Goal: Information Seeking & Learning: Learn about a topic

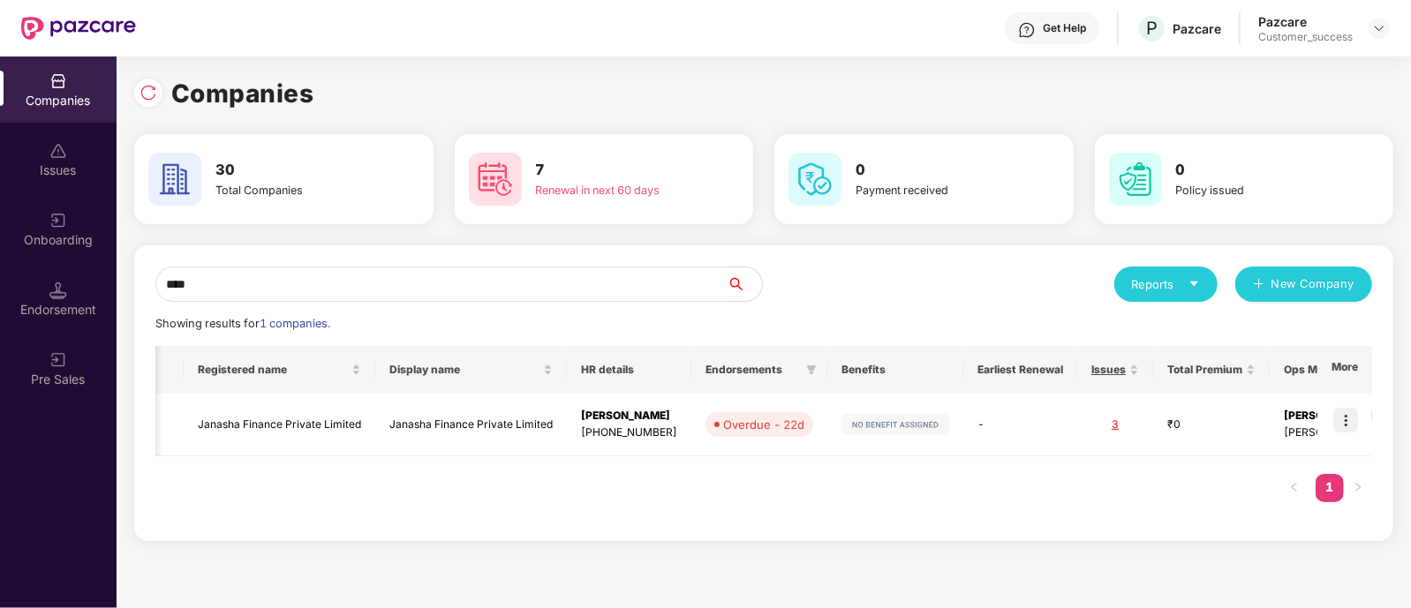
scroll to position [0, 113]
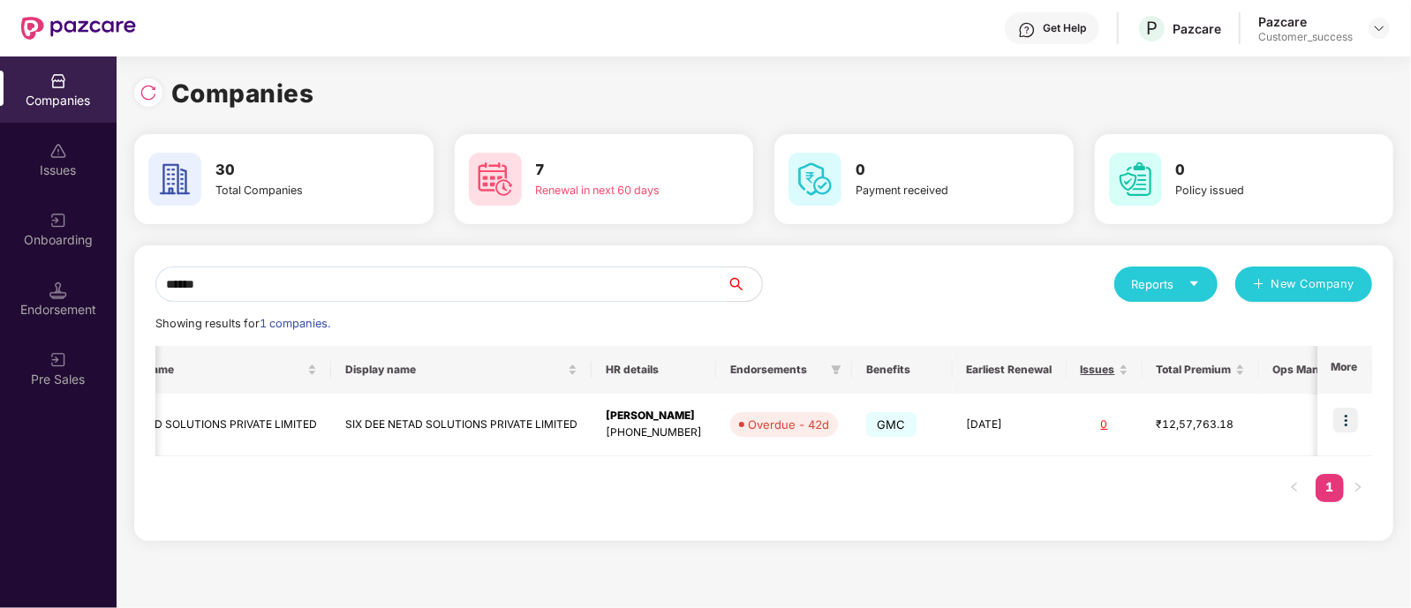
type input "*******"
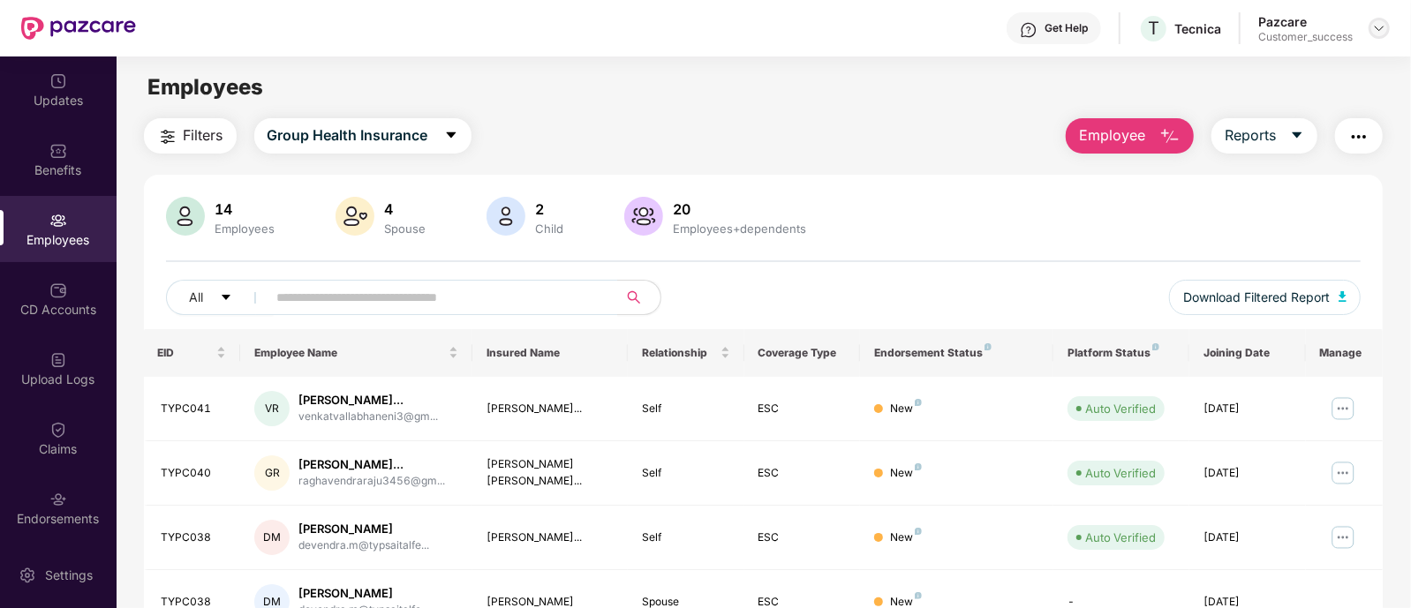
click at [1381, 25] on img at bounding box center [1379, 28] width 14 height 14
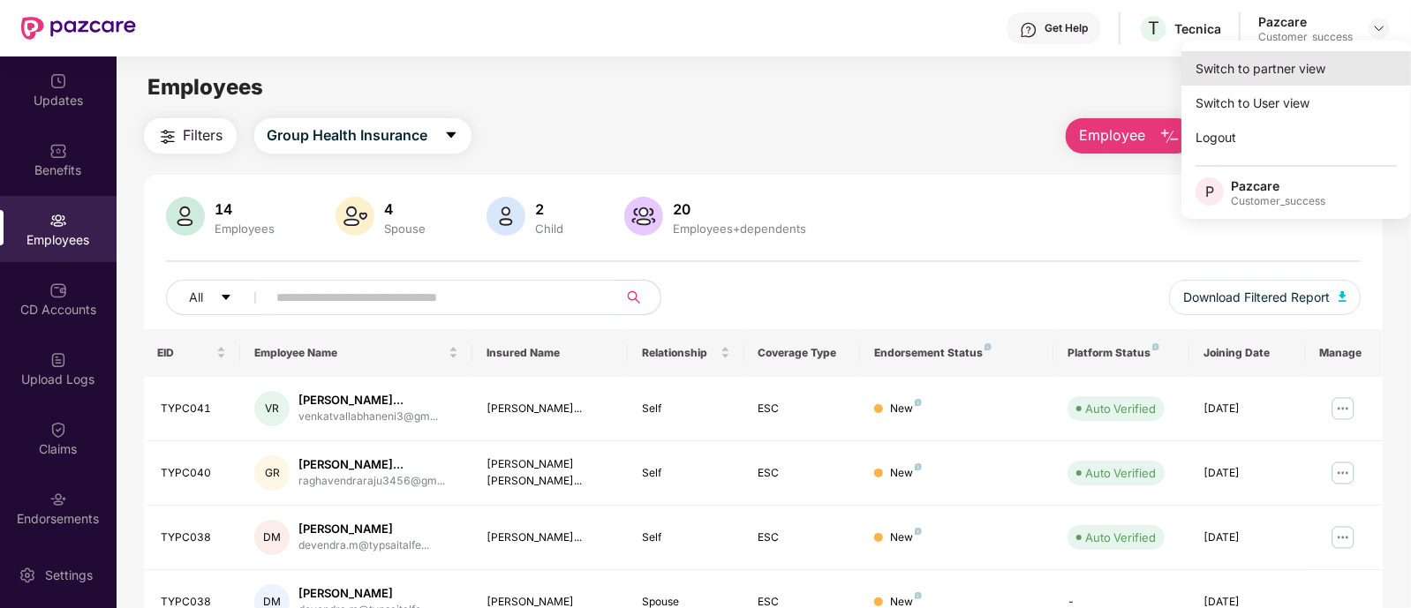
click at [1273, 84] on div "Switch to partner view" at bounding box center [1296, 68] width 230 height 34
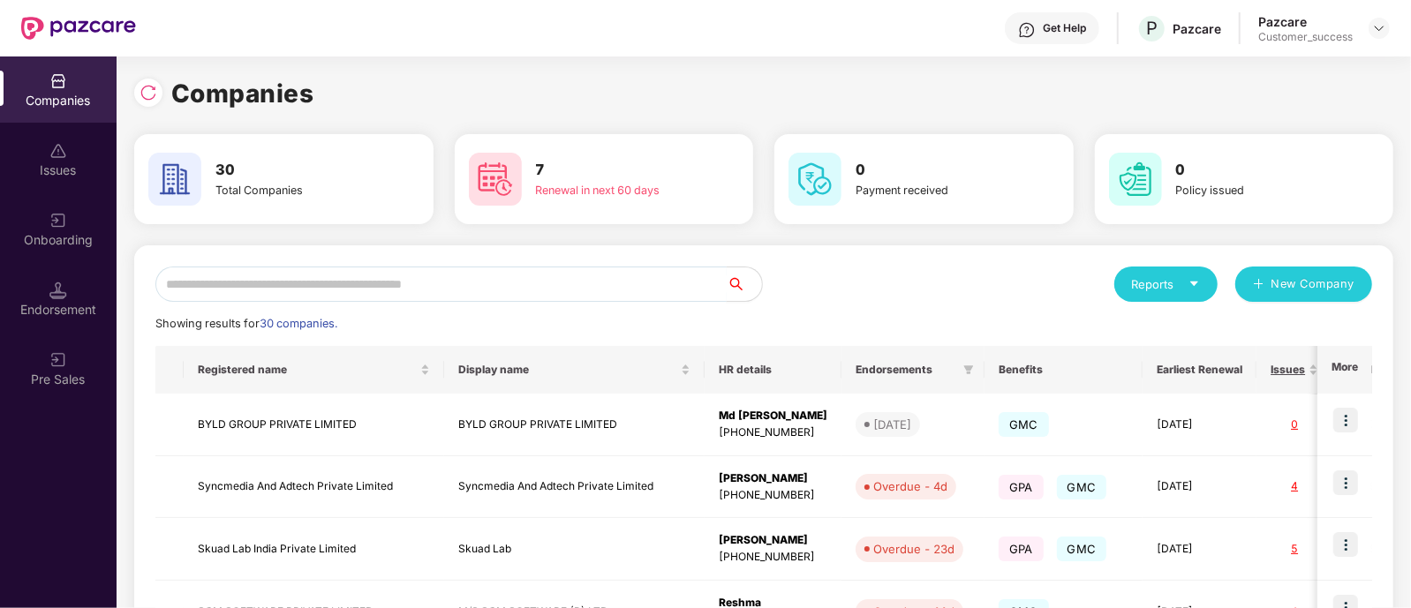
click at [350, 290] on input "text" at bounding box center [440, 284] width 571 height 35
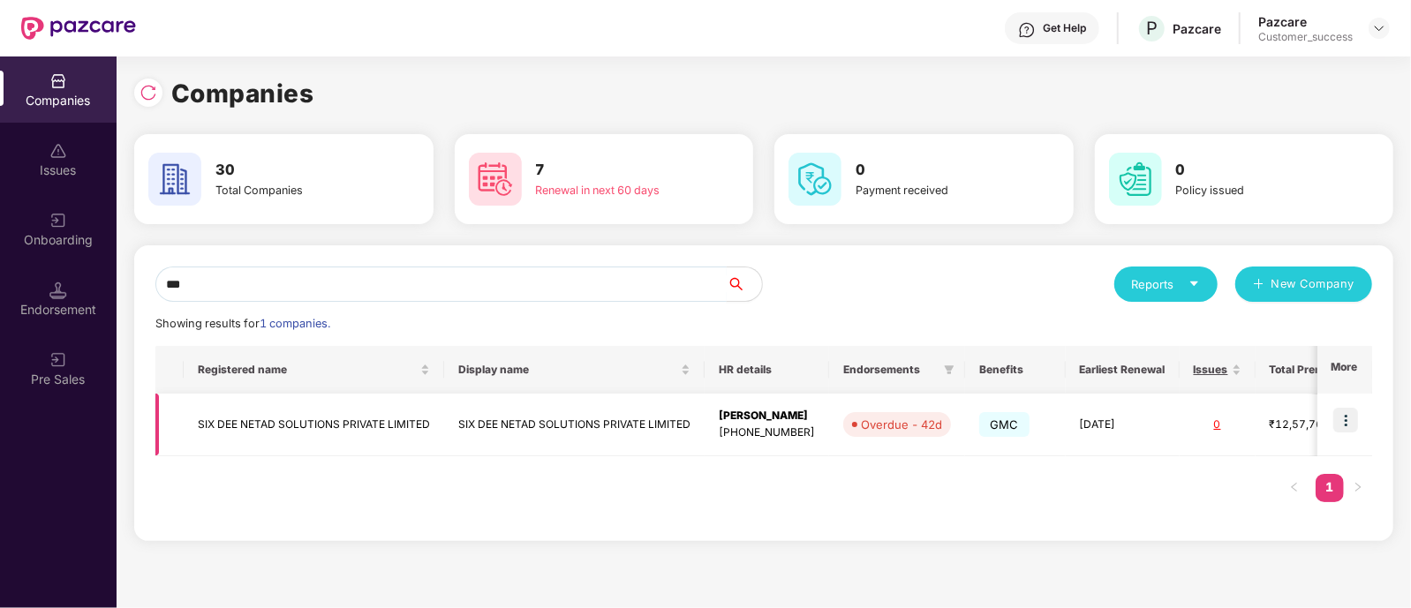
type input "***"
click at [1345, 412] on img at bounding box center [1345, 420] width 25 height 25
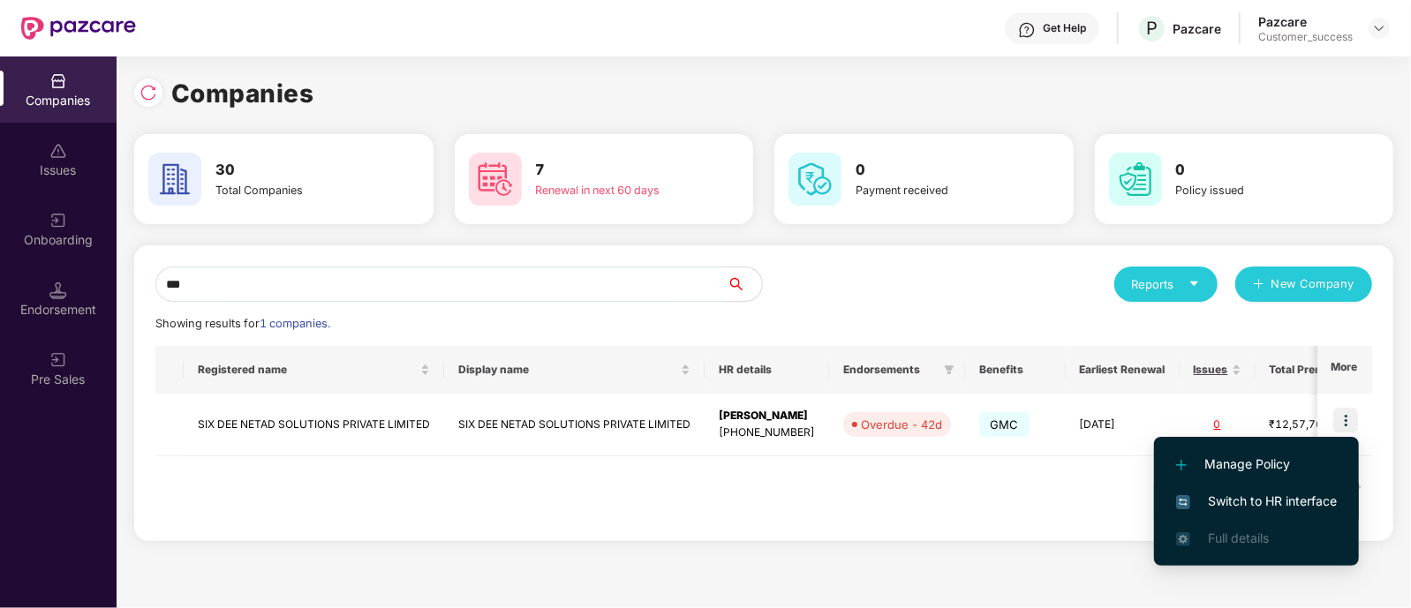
click at [1227, 505] on span "Switch to HR interface" at bounding box center [1256, 501] width 161 height 19
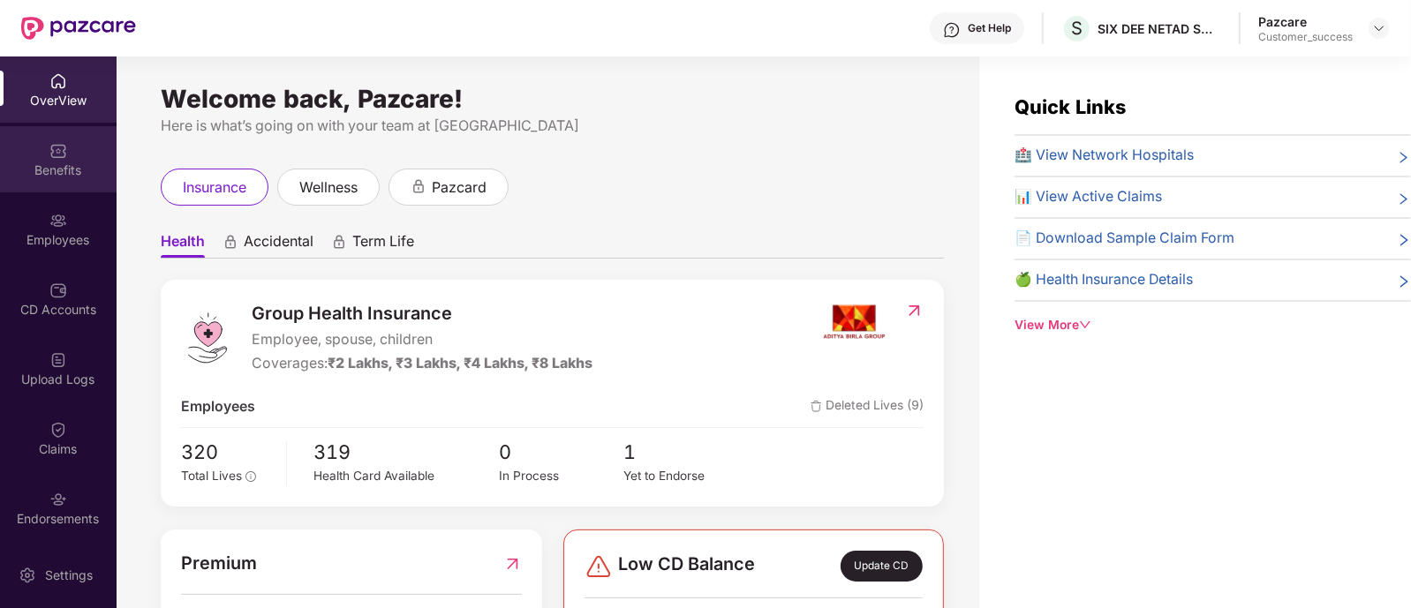
click at [56, 183] on div "Benefits" at bounding box center [58, 159] width 117 height 66
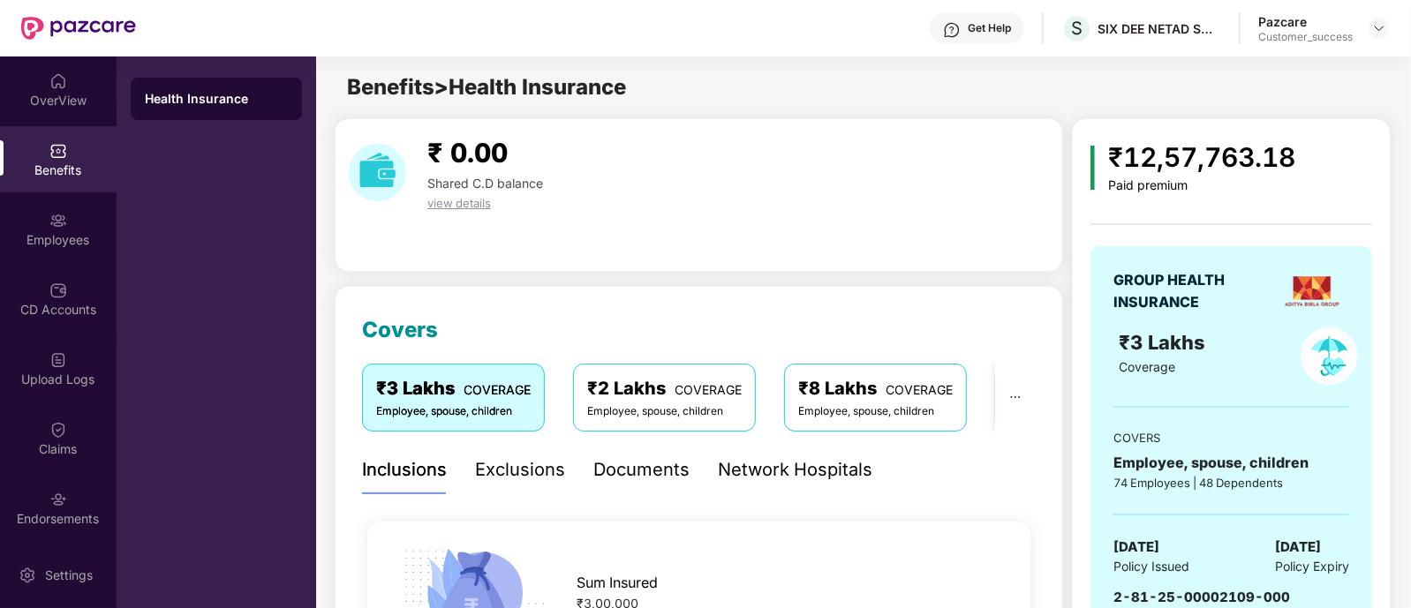
click at [610, 461] on div "Documents" at bounding box center [641, 469] width 96 height 27
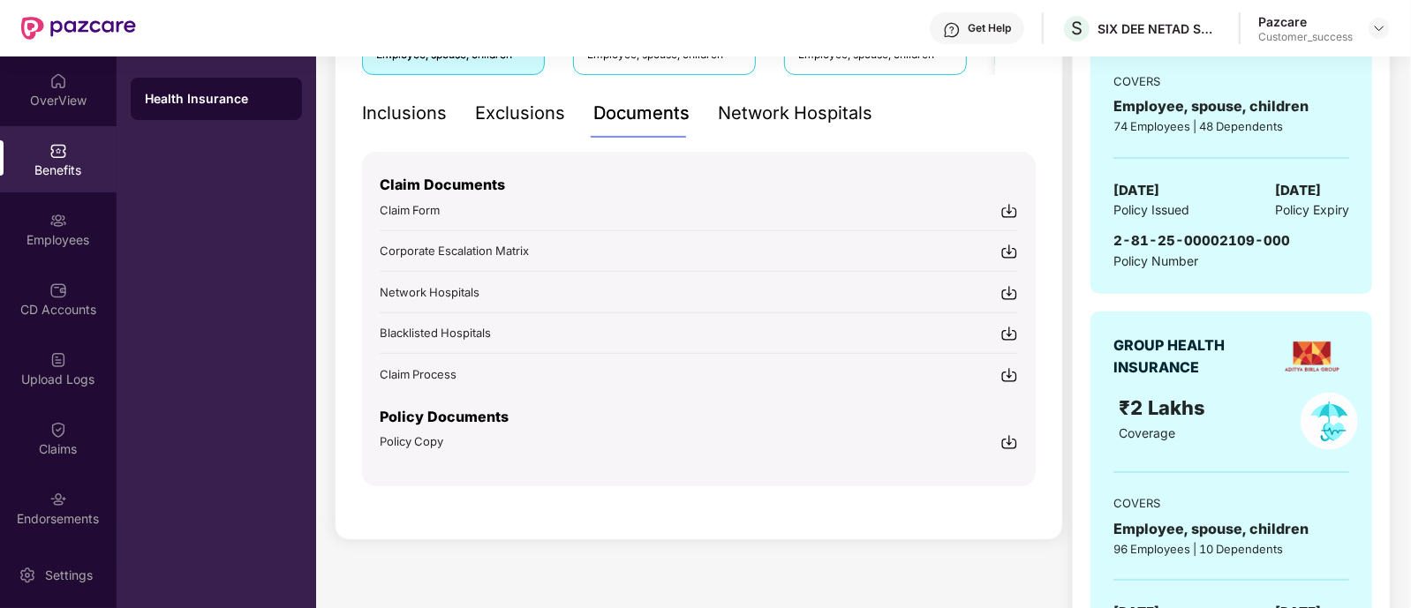
scroll to position [357, 0]
click at [1010, 435] on img at bounding box center [1009, 442] width 18 height 18
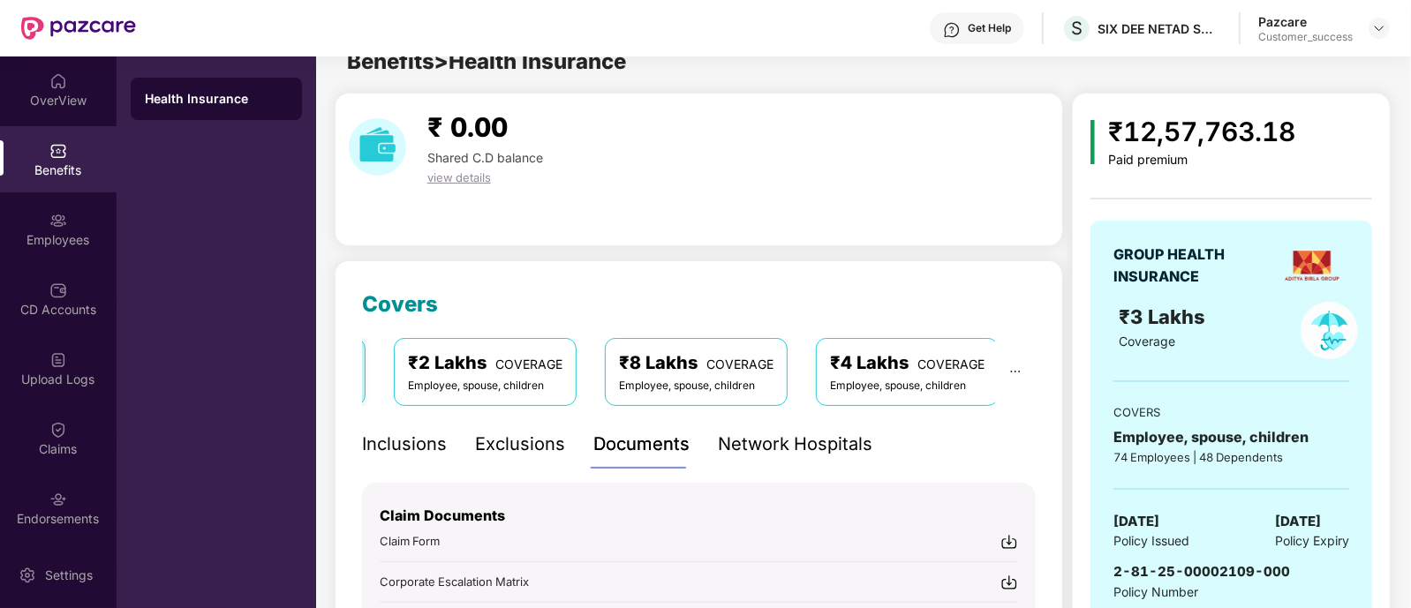
scroll to position [24, 0]
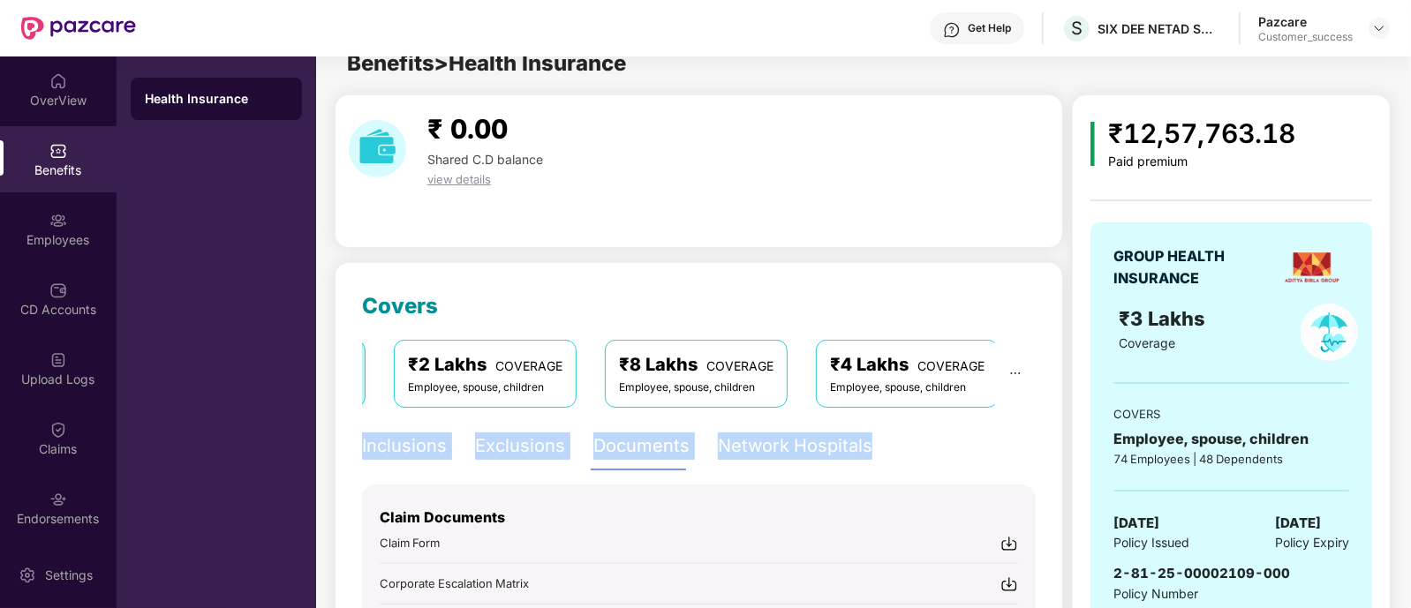
drag, startPoint x: 893, startPoint y: 458, endPoint x: 357, endPoint y: 451, distance: 535.9
click at [357, 451] on div "Covers ₹3 Lakhs COVERAGE Employee, spouse, children ₹2 Lakhs COVERAGE Employee,…" at bounding box center [699, 567] width 728 height 611
drag, startPoint x: 357, startPoint y: 445, endPoint x: 884, endPoint y: 457, distance: 527.2
click at [884, 457] on div "Covers ₹3 Lakhs COVERAGE Employee, spouse, children ₹2 Lakhs COVERAGE Employee,…" at bounding box center [699, 567] width 728 height 611
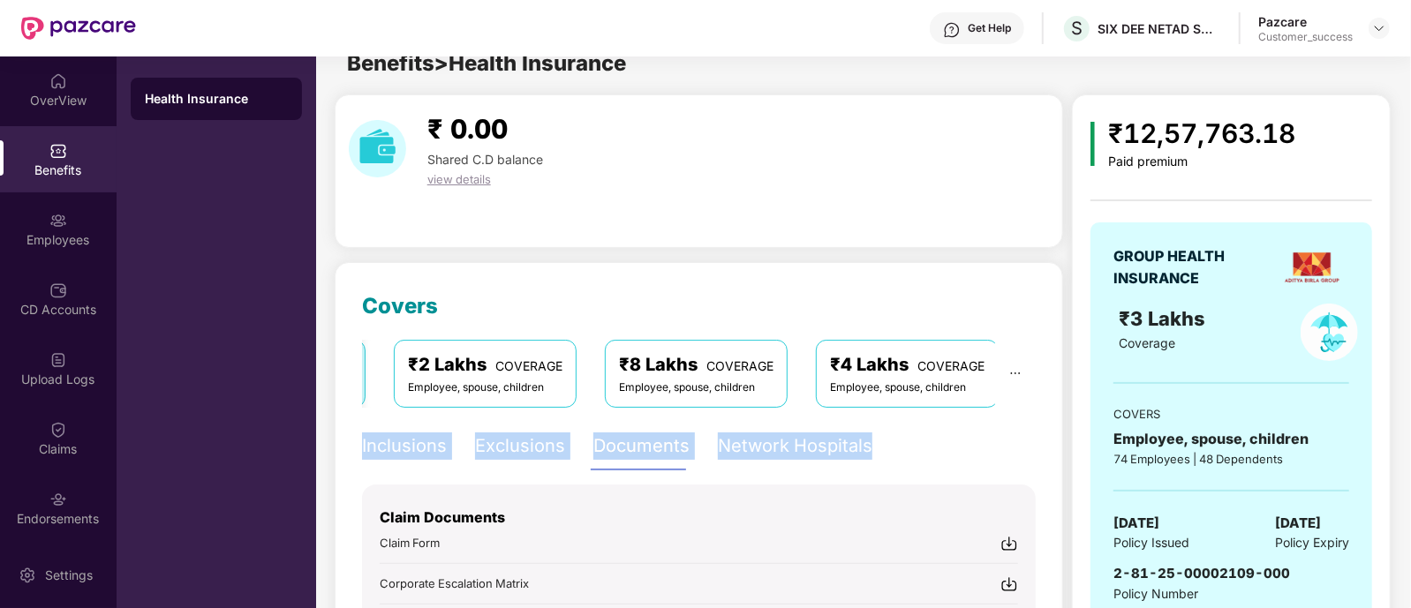
click at [884, 457] on div "Inclusions Exclusions Documents Network Hospitals" at bounding box center [699, 446] width 674 height 49
drag, startPoint x: 883, startPoint y: 449, endPoint x: 354, endPoint y: 444, distance: 528.8
click at [354, 444] on div "Covers ₹3 Lakhs COVERAGE Employee, spouse, children ₹2 Lakhs COVERAGE Employee,…" at bounding box center [699, 567] width 728 height 611
drag, startPoint x: 354, startPoint y: 444, endPoint x: 880, endPoint y: 426, distance: 526.5
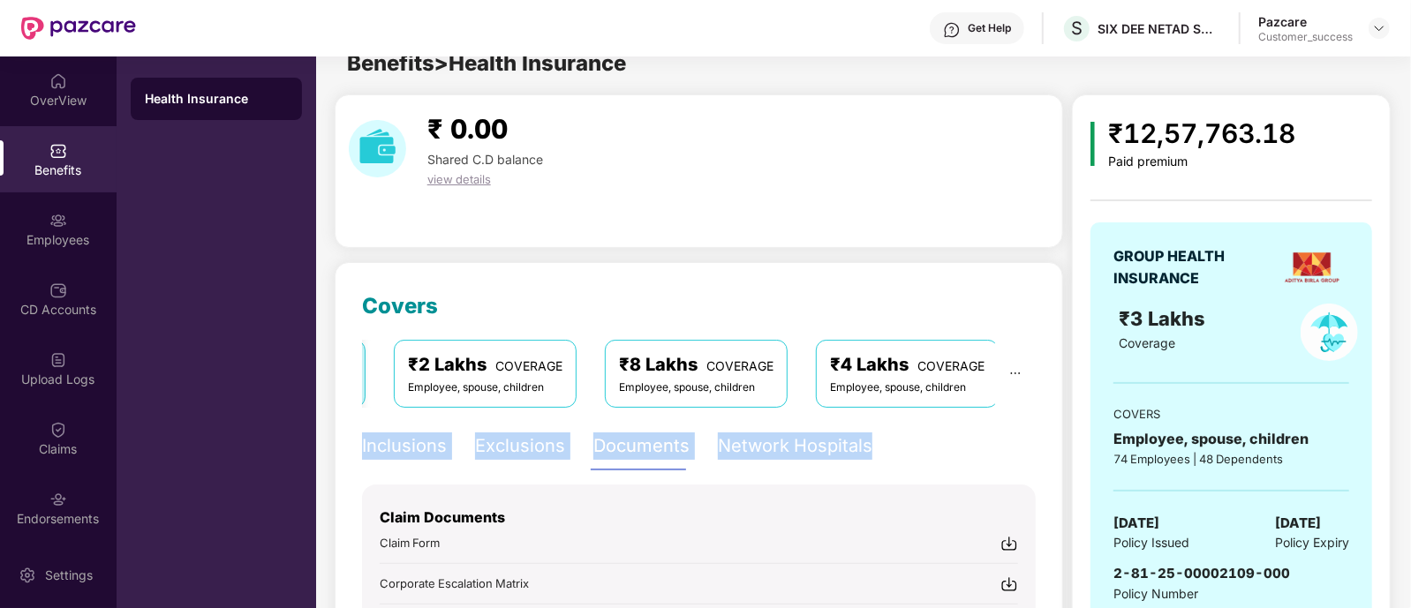
click at [880, 426] on div "Covers ₹3 Lakhs COVERAGE Employee, spouse, children ₹2 Lakhs COVERAGE Employee,…" at bounding box center [699, 567] width 728 height 611
click at [880, 426] on div "Inclusions Exclusions Documents Network Hospitals" at bounding box center [699, 446] width 674 height 49
drag, startPoint x: 873, startPoint y: 435, endPoint x: 358, endPoint y: 433, distance: 514.7
click at [358, 433] on div "Covers ₹3 Lakhs COVERAGE Employee, spouse, children ₹2 Lakhs COVERAGE Employee,…" at bounding box center [699, 567] width 728 height 611
click at [353, 439] on div "Covers ₹3 Lakhs COVERAGE Employee, spouse, children ₹2 Lakhs COVERAGE Employee,…" at bounding box center [699, 567] width 728 height 611
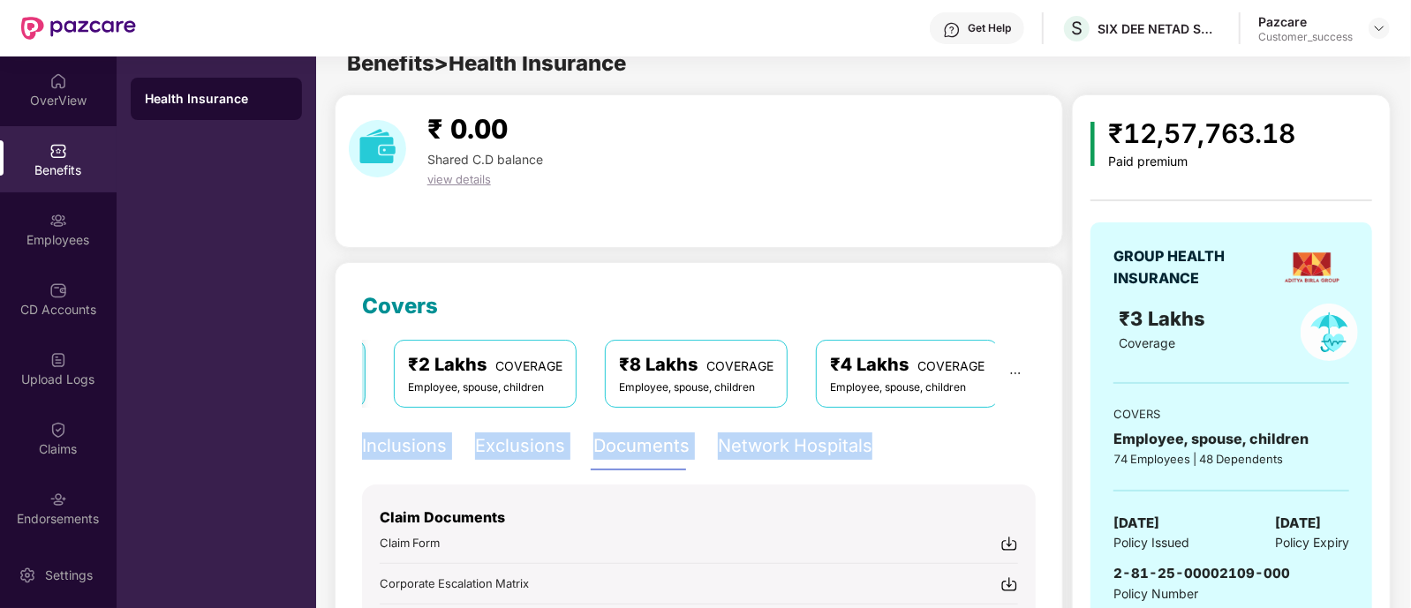
drag, startPoint x: 353, startPoint y: 439, endPoint x: 878, endPoint y: 446, distance: 525.3
click at [878, 446] on div "Covers ₹3 Lakhs COVERAGE Employee, spouse, children ₹2 Lakhs COVERAGE Employee,…" at bounding box center [699, 567] width 728 height 611
click at [878, 446] on div "Inclusions Exclusions Documents Network Hospitals" at bounding box center [699, 446] width 674 height 49
drag, startPoint x: 878, startPoint y: 446, endPoint x: 358, endPoint y: 452, distance: 520.9
click at [358, 452] on div "Covers ₹3 Lakhs COVERAGE Employee, spouse, children ₹2 Lakhs COVERAGE Employee,…" at bounding box center [699, 567] width 728 height 611
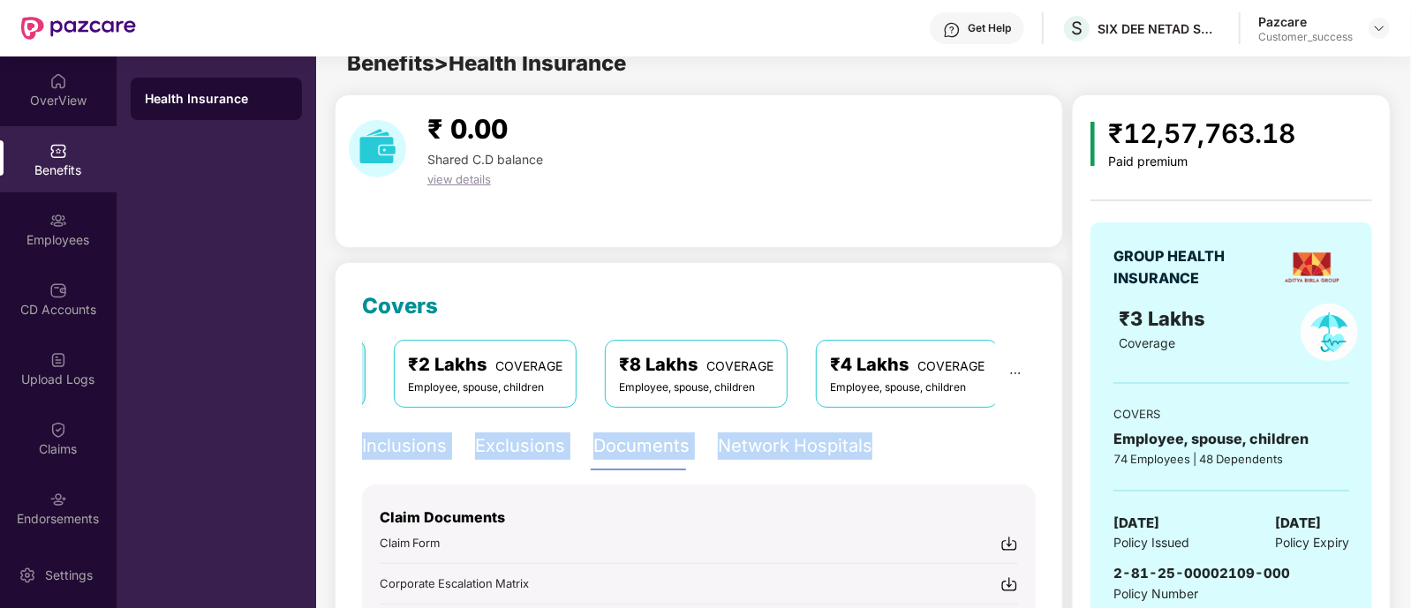
click at [358, 452] on div "Covers ₹3 Lakhs COVERAGE Employee, spouse, children ₹2 Lakhs COVERAGE Employee,…" at bounding box center [699, 567] width 728 height 611
drag, startPoint x: 358, startPoint y: 452, endPoint x: 878, endPoint y: 436, distance: 520.2
click at [878, 436] on div "Covers ₹3 Lakhs COVERAGE Employee, spouse, children ₹2 Lakhs COVERAGE Employee,…" at bounding box center [699, 567] width 728 height 611
click at [878, 436] on div "Inclusions Exclusions Documents Network Hospitals" at bounding box center [699, 446] width 674 height 49
drag, startPoint x: 878, startPoint y: 436, endPoint x: 350, endPoint y: 447, distance: 527.2
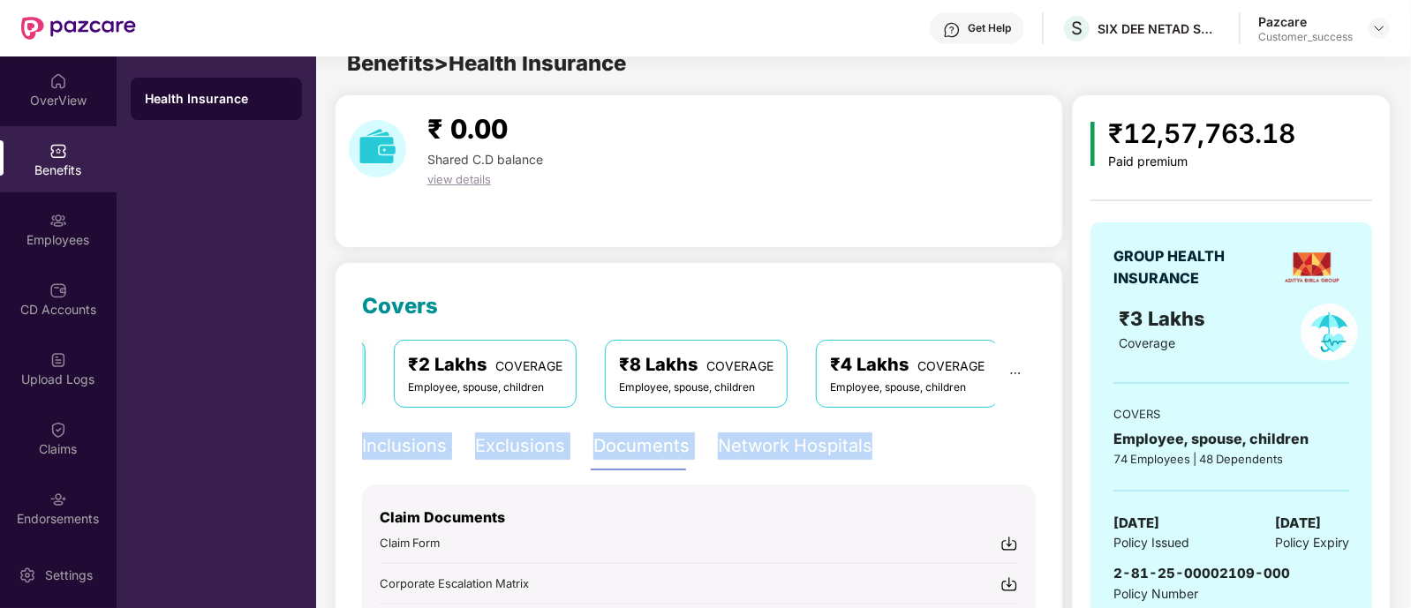
click at [350, 447] on div "Covers ₹3 Lakhs COVERAGE Employee, spouse, children ₹2 Lakhs COVERAGE Employee,…" at bounding box center [699, 567] width 728 height 611
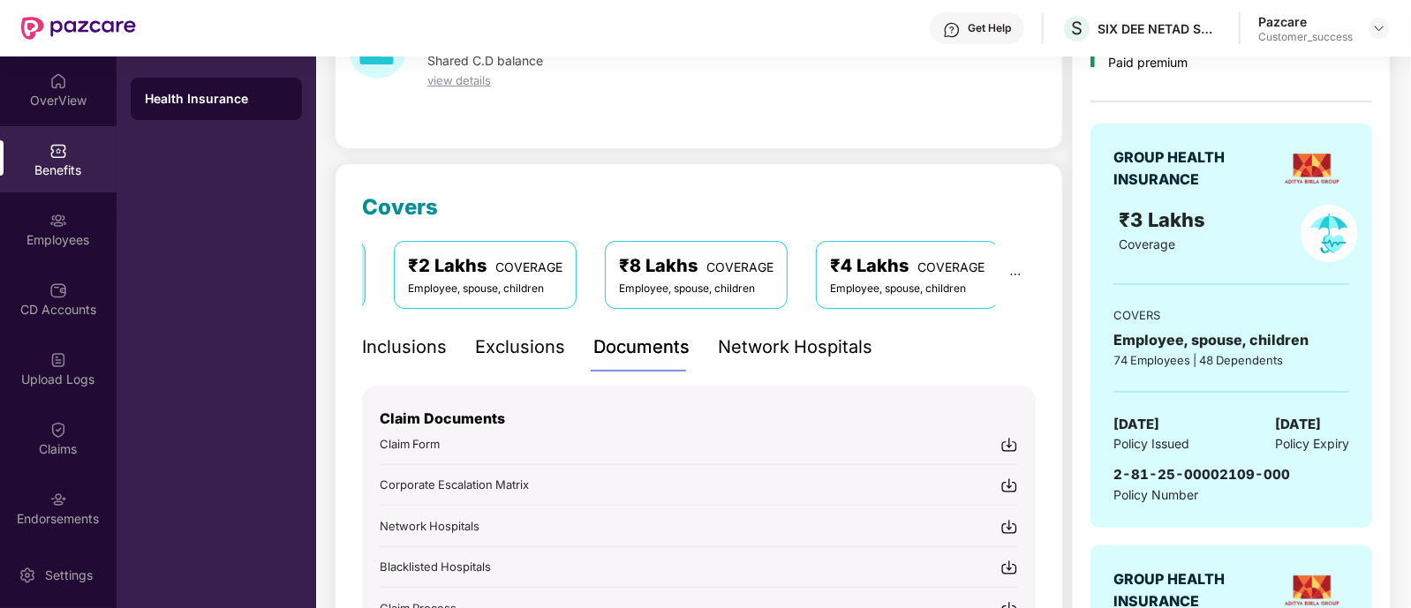
scroll to position [0, 0]
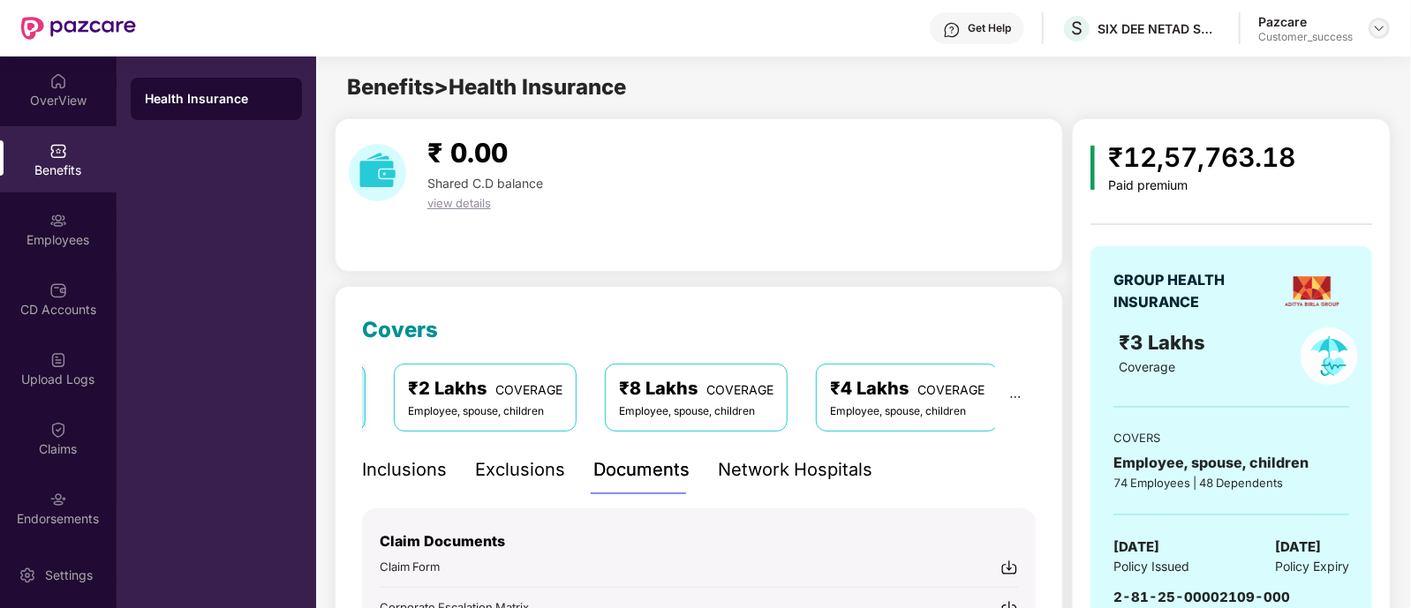
click at [1385, 26] on img at bounding box center [1379, 28] width 14 height 14
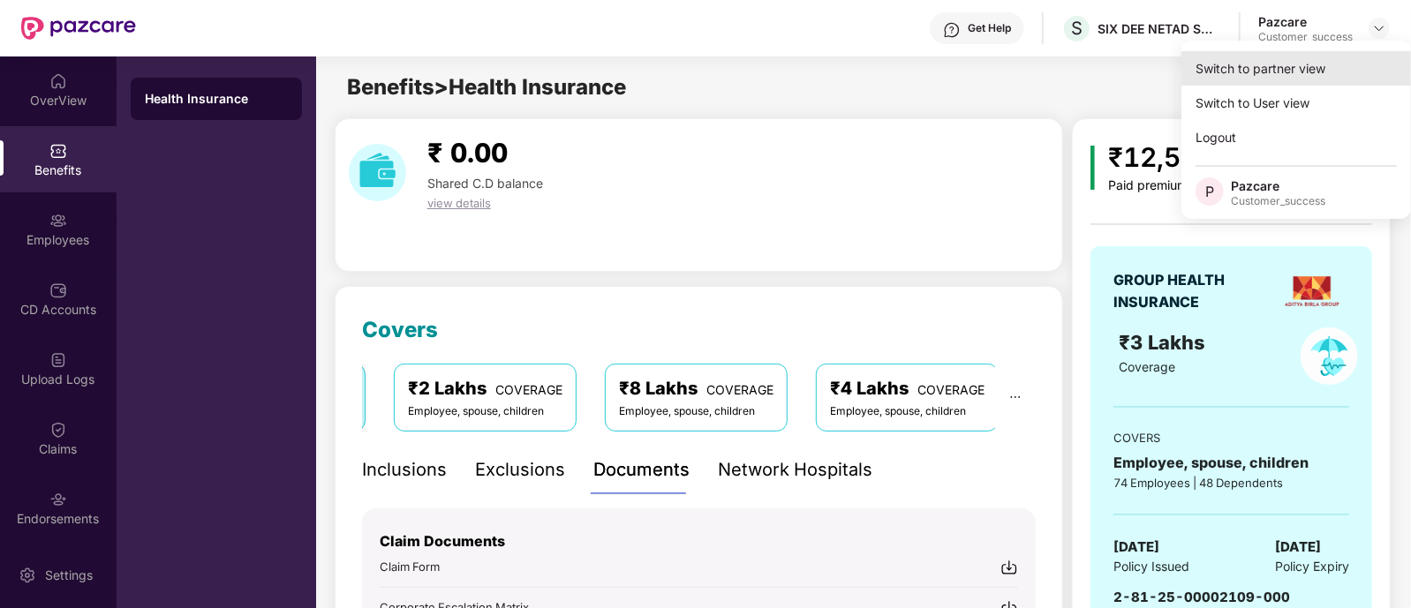
click at [1266, 72] on div "Switch to partner view" at bounding box center [1296, 68] width 230 height 34
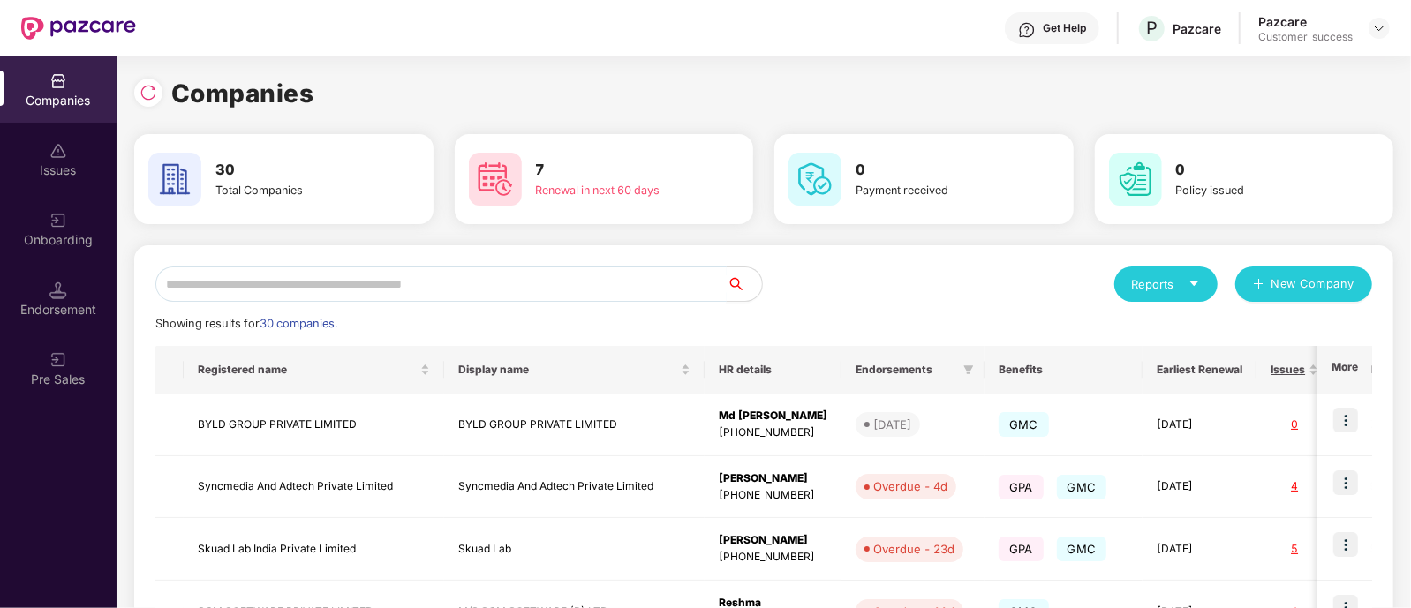
click at [552, 271] on input "text" at bounding box center [440, 284] width 571 height 35
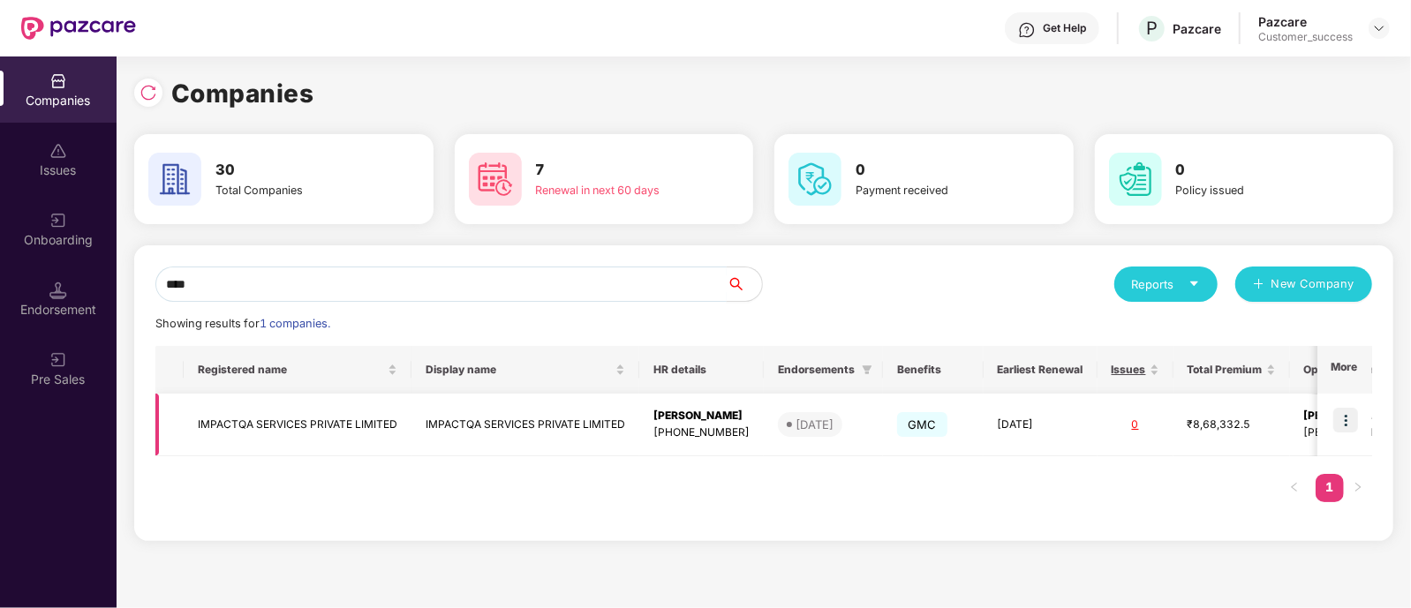
type input "****"
click at [1352, 419] on img at bounding box center [1345, 420] width 25 height 25
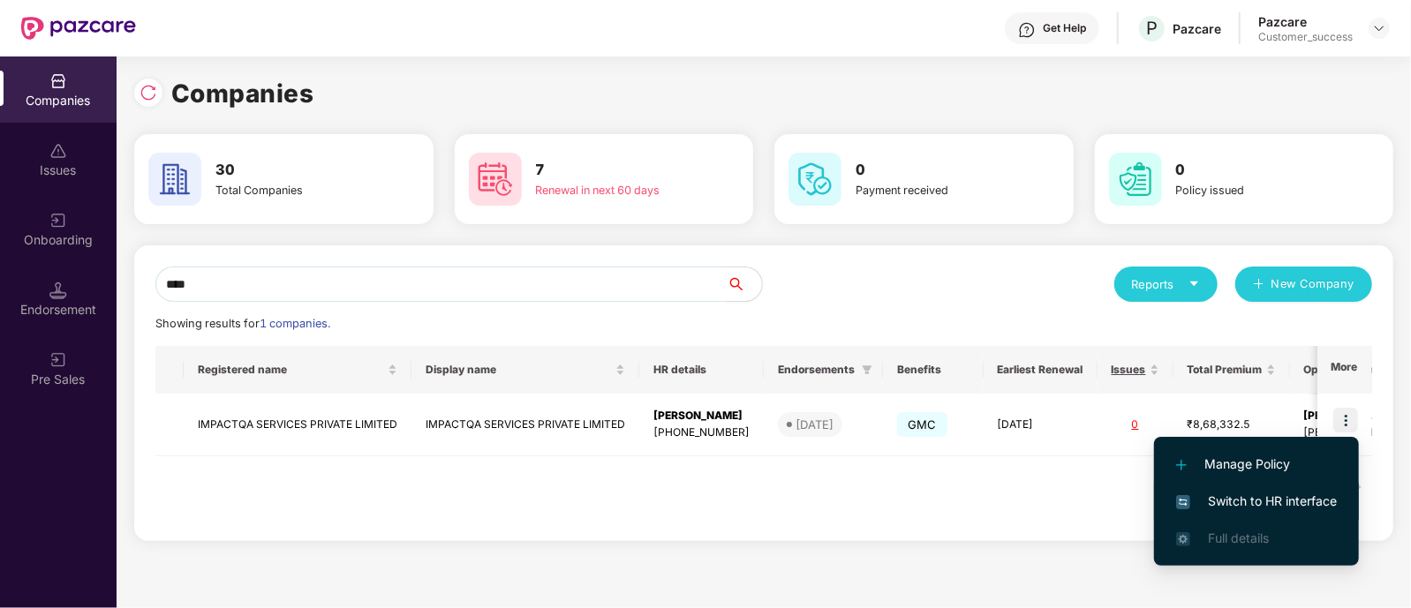
click at [1256, 498] on span "Switch to HR interface" at bounding box center [1256, 501] width 161 height 19
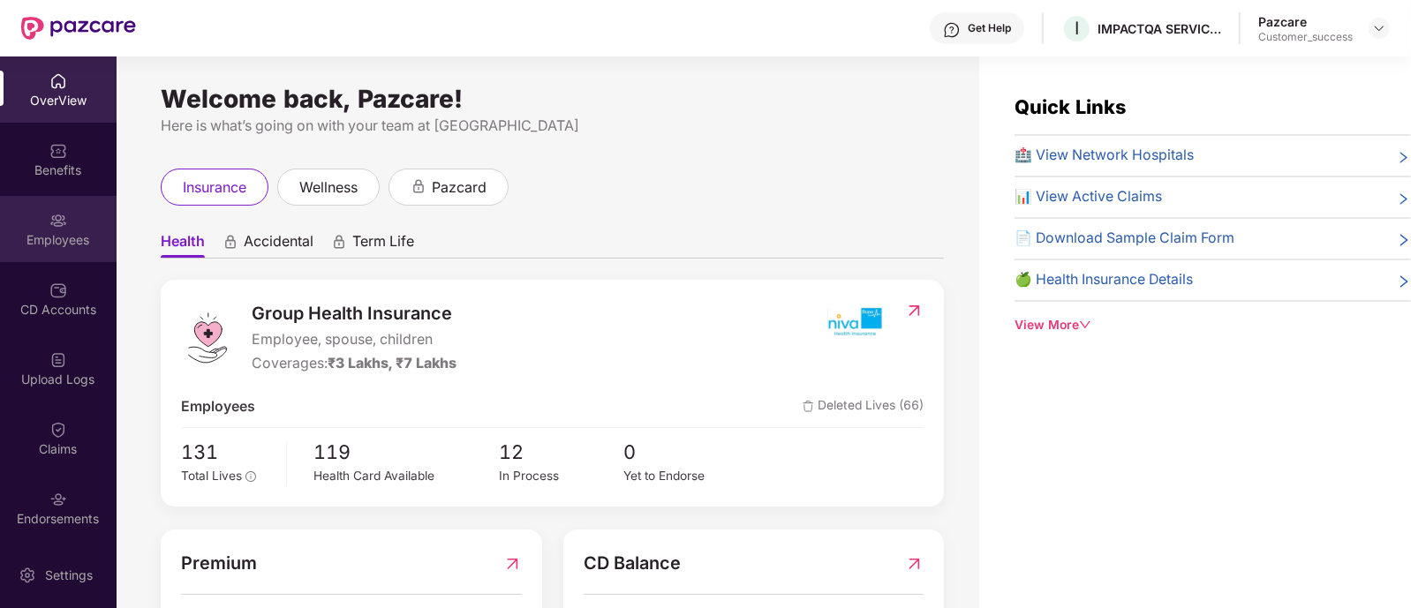
click at [28, 220] on div "Employees" at bounding box center [58, 229] width 117 height 66
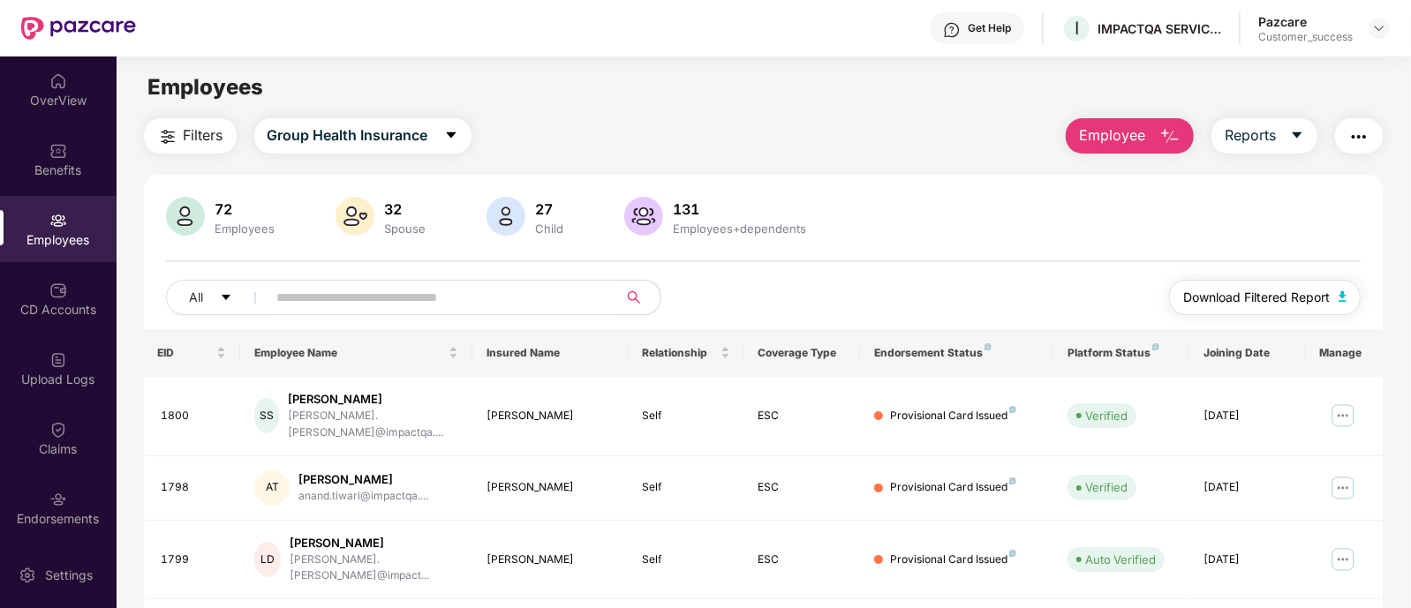
click at [1223, 286] on button "Download Filtered Report" at bounding box center [1265, 297] width 192 height 35
click at [64, 173] on div "Benefits" at bounding box center [58, 171] width 117 height 18
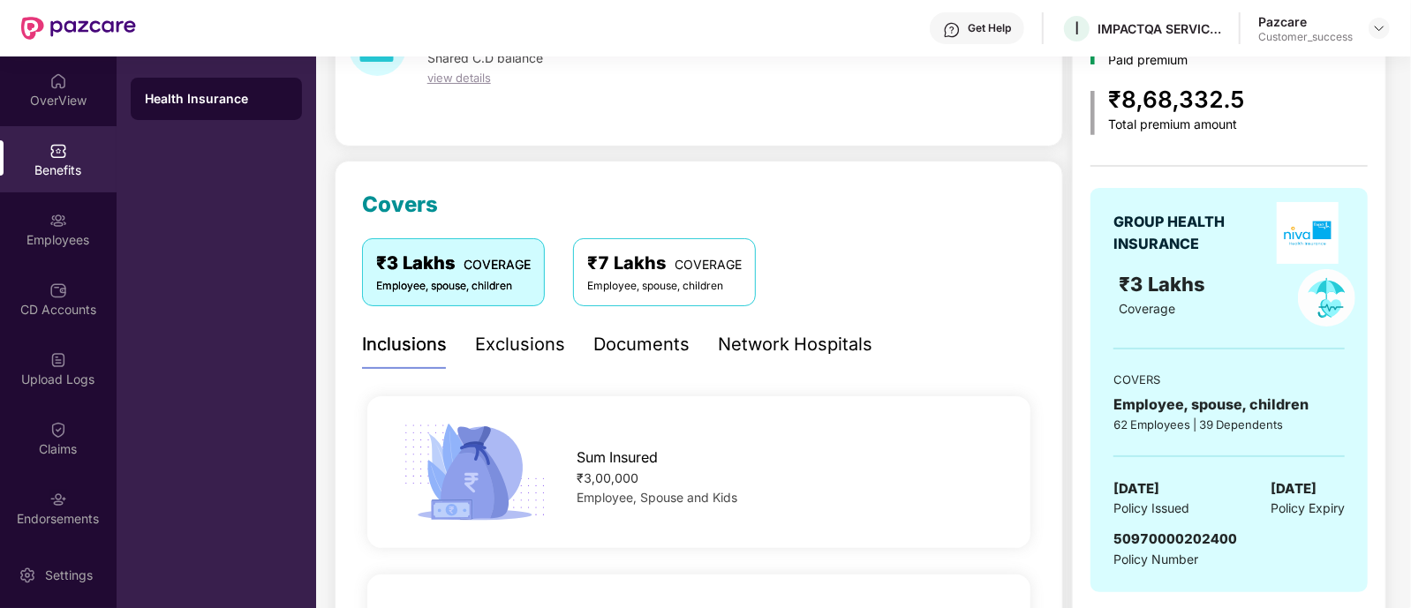
scroll to position [128, 0]
